Goal: Information Seeking & Learning: Learn about a topic

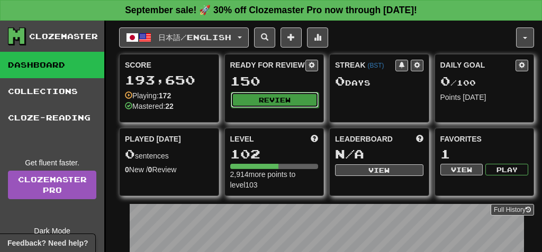
click at [252, 99] on button "Review" at bounding box center [275, 100] width 88 height 16
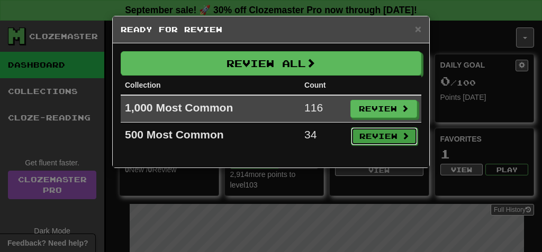
click at [370, 135] on button "Review" at bounding box center [384, 137] width 67 height 18
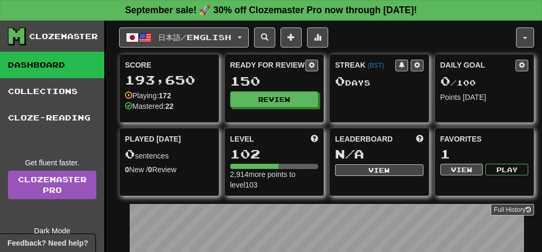
select select "**"
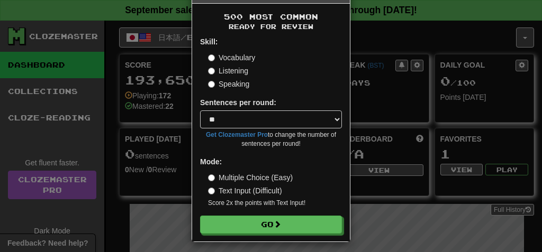
scroll to position [46, 0]
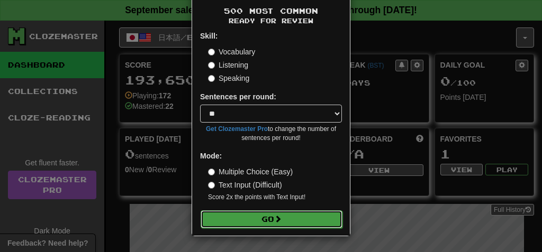
click at [321, 220] on button "Go" at bounding box center [272, 220] width 142 height 18
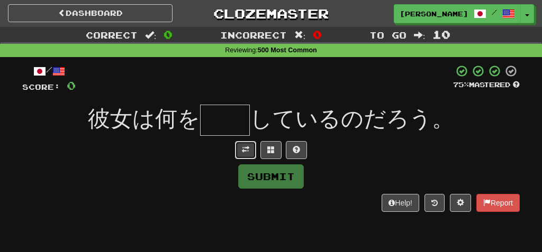
click at [247, 151] on span at bounding box center [245, 149] width 7 height 7
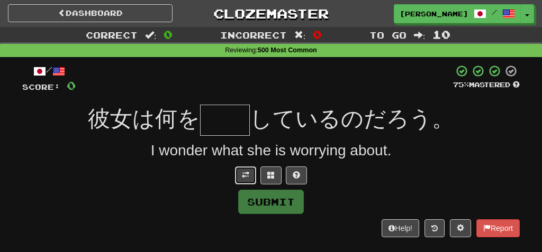
click at [247, 172] on span at bounding box center [245, 174] width 7 height 7
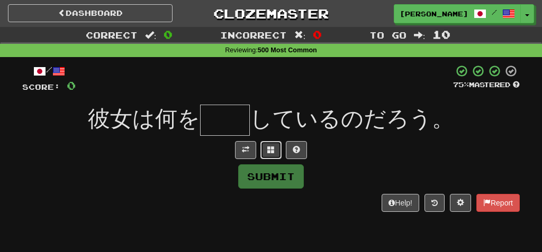
click at [271, 150] on span at bounding box center [270, 149] width 7 height 7
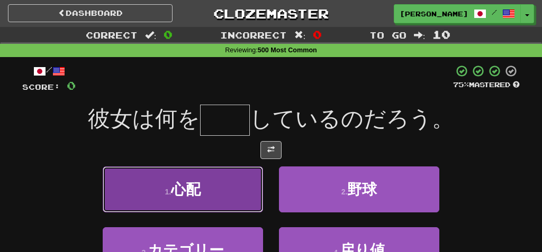
click at [224, 184] on button "1 . 心配" at bounding box center [183, 190] width 160 height 46
type input "**"
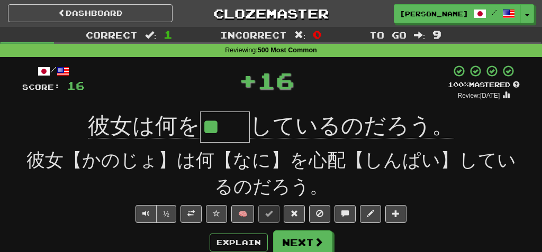
scroll to position [1, 0]
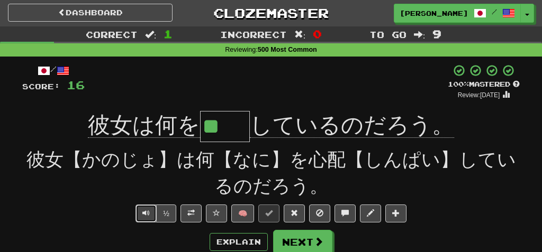
click at [144, 214] on span "Text-to-speech controls" at bounding box center [145, 213] width 7 height 7
click at [144, 213] on span "Text-to-speech controls" at bounding box center [145, 213] width 7 height 7
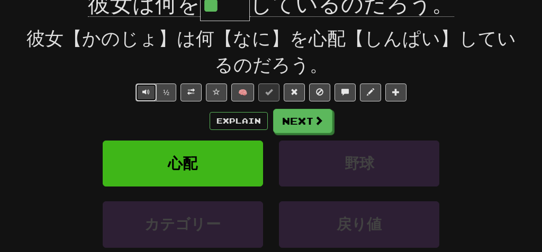
scroll to position [123, 0]
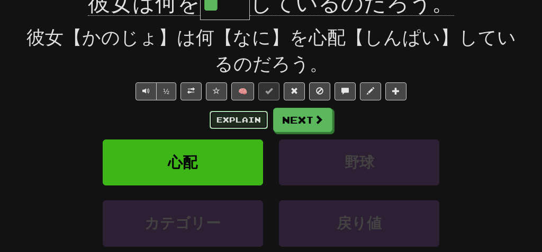
click at [229, 122] on button "Explain" at bounding box center [239, 120] width 58 height 18
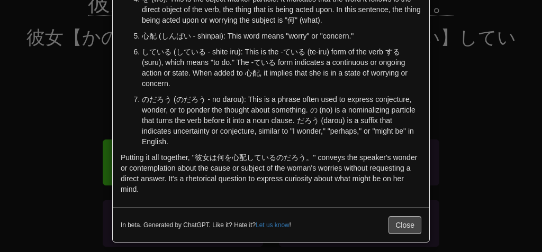
scroll to position [173, 0]
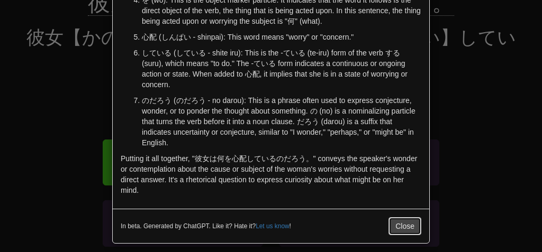
click at [415, 225] on button "Close" at bounding box center [404, 226] width 33 height 18
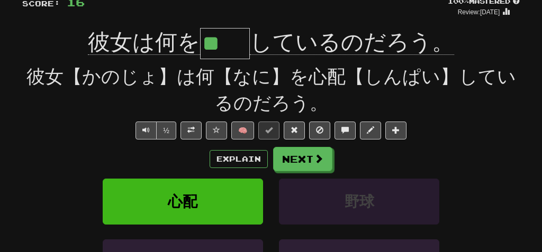
scroll to position [0, 0]
